Goal: Task Accomplishment & Management: Manage account settings

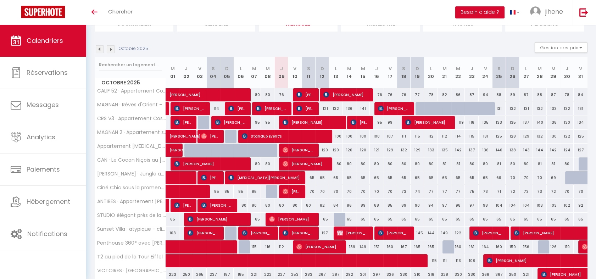
scroll to position [60, 0]
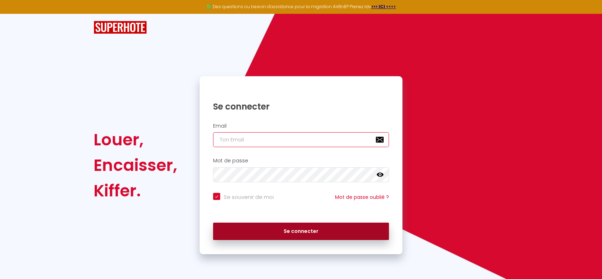
type input "[DOMAIN_NAME][EMAIL_ADDRESS][DOMAIN_NAME]"
click at [283, 232] on button "Se connecter" at bounding box center [301, 232] width 176 height 18
checkbox input "true"
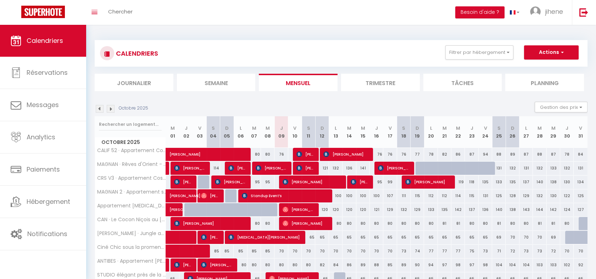
scroll to position [60, 0]
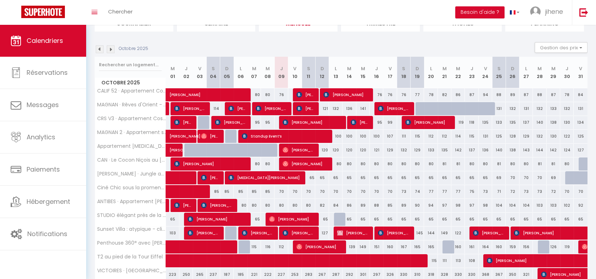
click at [281, 192] on div "70" at bounding box center [280, 191] width 13 height 13
type input "70"
type input "Jeu 09 Octobre 2025"
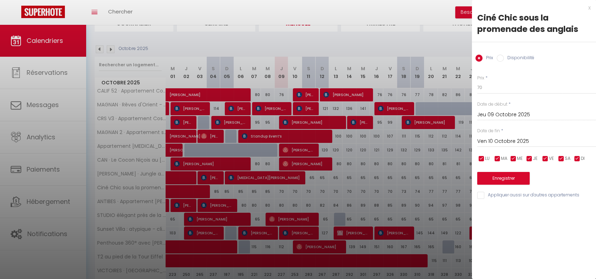
click at [496, 142] on input "Ven 10 Octobre 2025" at bounding box center [536, 141] width 119 height 9
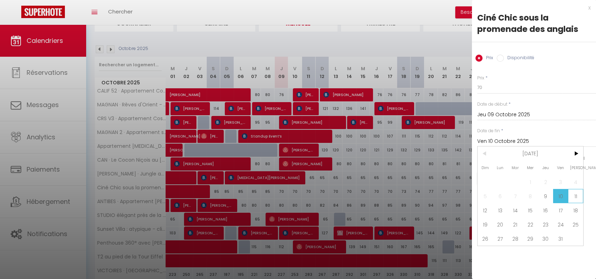
click at [577, 195] on span "11" at bounding box center [575, 196] width 15 height 14
type input "Sam 11 Octobre 2025"
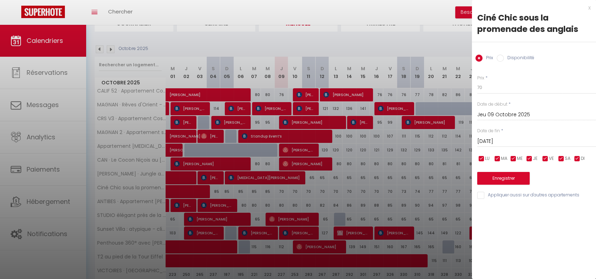
click at [523, 56] on label "Disponibilité" at bounding box center [519, 59] width 30 height 8
click at [504, 56] on input "Disponibilité" at bounding box center [500, 58] width 7 height 7
radio input "true"
radio input "false"
click at [482, 87] on select "Disponible Indisponible" at bounding box center [536, 87] width 119 height 13
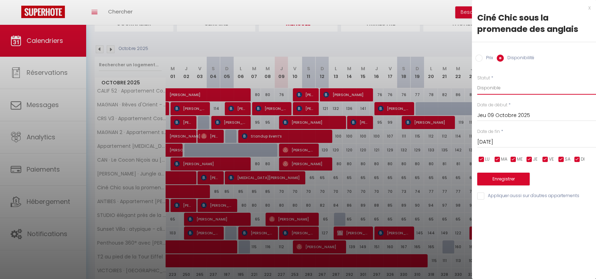
select select "0"
click at [477, 81] on select "Disponible Indisponible" at bounding box center [536, 87] width 119 height 13
click at [508, 181] on button "Enregistrer" at bounding box center [503, 179] width 52 height 13
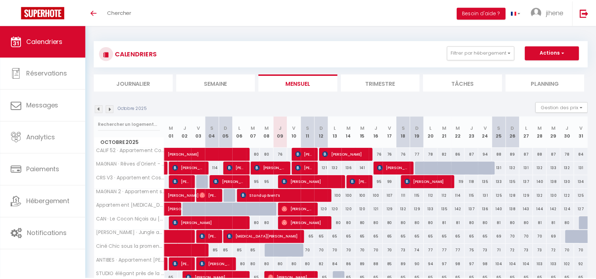
scroll to position [60, 0]
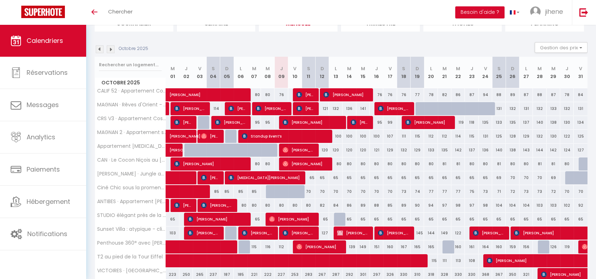
click at [269, 189] on div at bounding box center [272, 191] width 13 height 13
type input "85"
select select "1"
type input "Mer 08 Octobre 2025"
type input "Jeu 09 Octobre 2025"
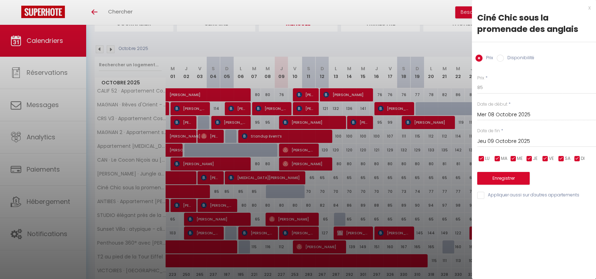
click at [500, 59] on input "Disponibilité" at bounding box center [500, 58] width 7 height 7
radio input "true"
radio input "false"
click at [502, 176] on button "Enregistrer" at bounding box center [503, 179] width 52 height 13
